Goal: Transaction & Acquisition: Purchase product/service

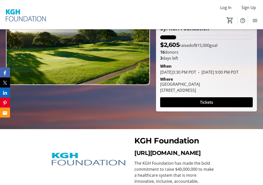
scroll to position [77, 0]
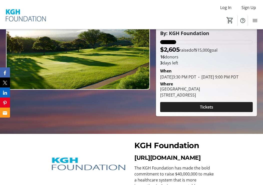
click at [210, 110] on span "Tickets" at bounding box center [206, 107] width 13 height 6
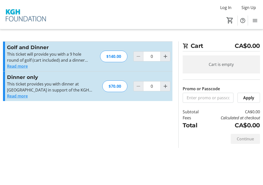
drag, startPoint x: 105, startPoint y: 56, endPoint x: 126, endPoint y: 58, distance: 20.9
click at [126, 59] on div "$140.00" at bounding box center [113, 57] width 27 height 12
drag, startPoint x: 109, startPoint y: 86, endPoint x: 132, endPoint y: 88, distance: 23.4
click at [132, 88] on div "Dinner only This ticket provides you with dinner at [GEOGRAPHIC_DATA] in suppor…" at bounding box center [87, 86] width 169 height 30
click at [132, 125] on section "Promo or Passcode Apply Golf and Dinner This ticket will provide you with a 9 h…" at bounding box center [87, 94] width 175 height 106
